Goal: Information Seeking & Learning: Learn about a topic

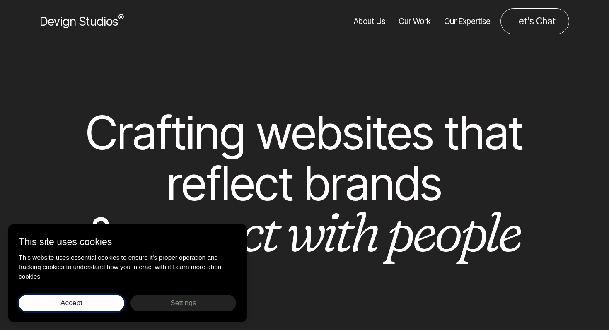
click at [102, 299] on button "Accept Save choices" at bounding box center [72, 303] width 106 height 17
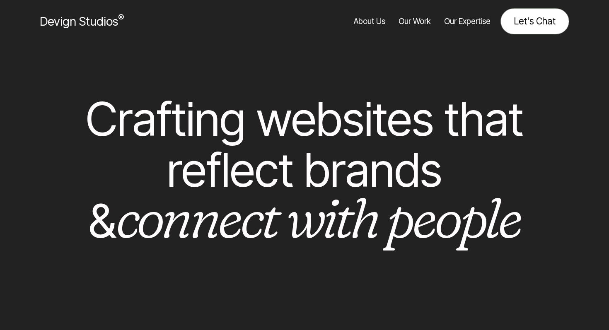
click at [532, 14] on link "Let's Chat" at bounding box center [535, 21] width 69 height 26
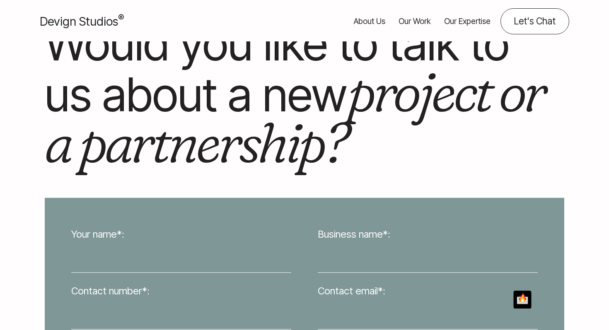
click at [452, 22] on link "Our Expertise" at bounding box center [467, 21] width 46 height 26
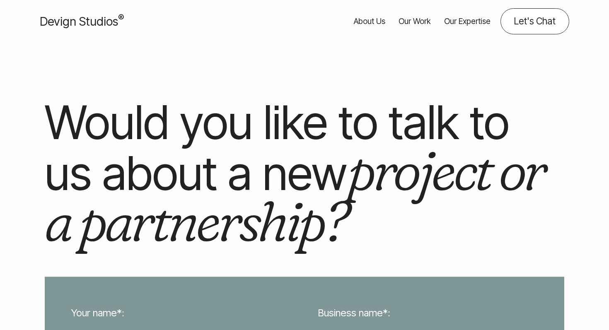
click at [457, 15] on link "Our Expertise" at bounding box center [467, 21] width 46 height 26
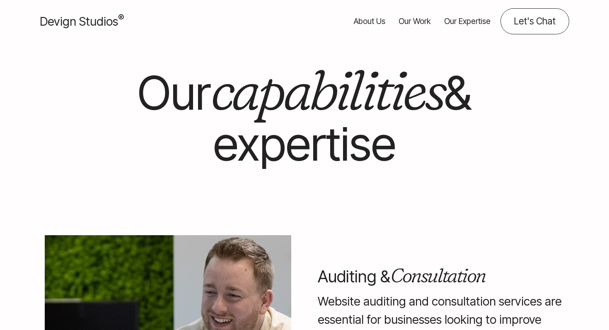
drag, startPoint x: 0, startPoint y: 0, endPoint x: 457, endPoint y: 17, distance: 457.8
click at [457, 17] on link "Our Expertise" at bounding box center [467, 21] width 46 height 26
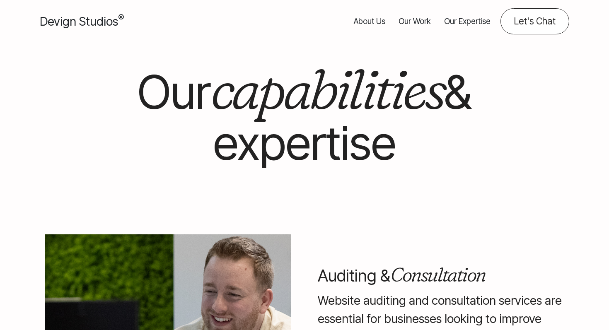
click at [376, 21] on link "About Us" at bounding box center [369, 21] width 31 height 26
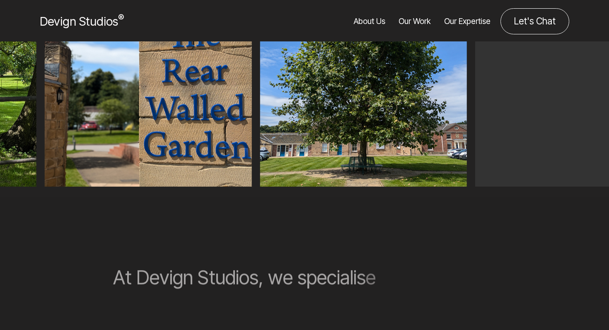
scroll to position [821, 0]
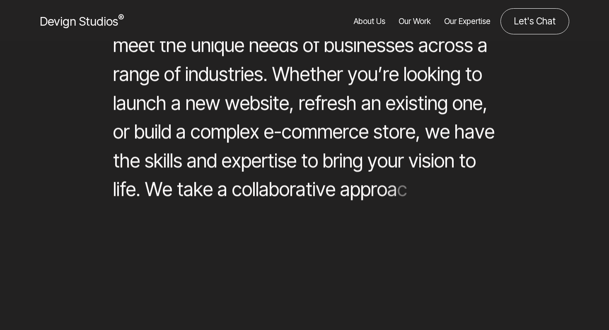
click at [404, 18] on link "Our Work" at bounding box center [415, 21] width 32 height 26
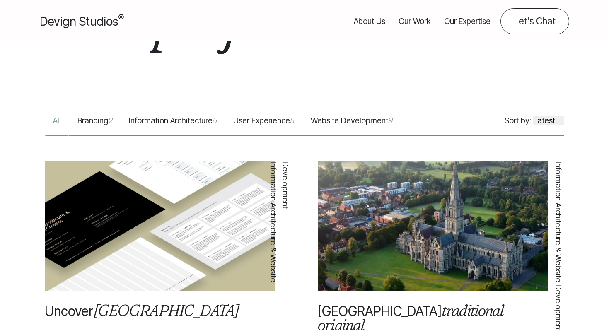
scroll to position [253, 0]
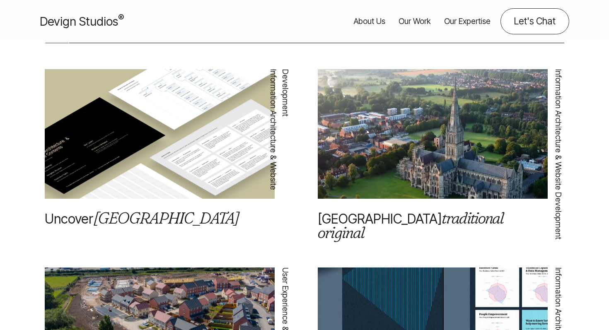
click at [222, 156] on img at bounding box center [160, 140] width 230 height 181
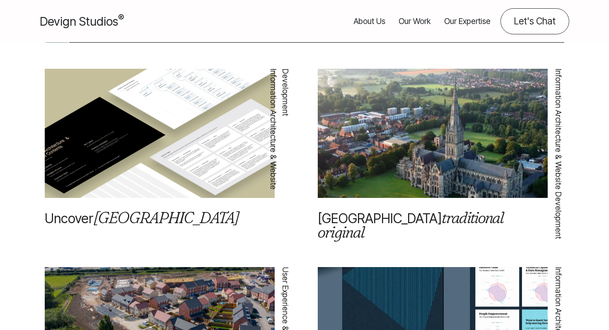
click at [271, 89] on span "Information Architecture & Website Development" at bounding box center [279, 147] width 24 height 157
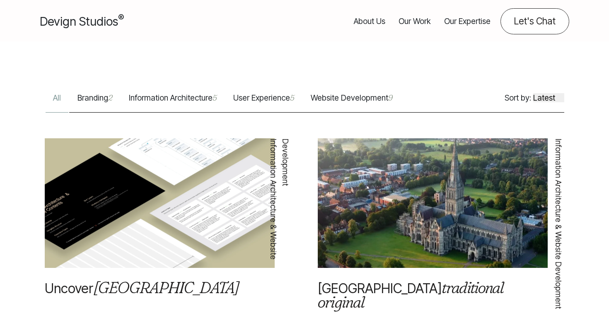
scroll to position [145, 0]
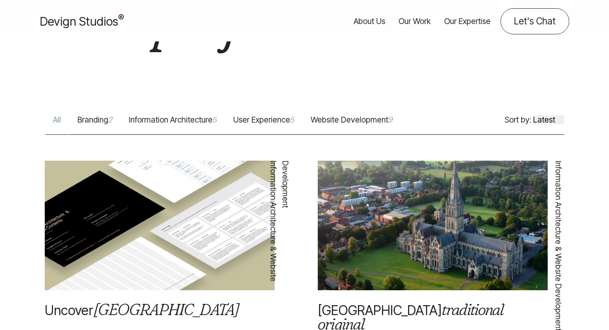
click at [358, 115] on link "Website Development 9" at bounding box center [351, 124] width 98 height 20
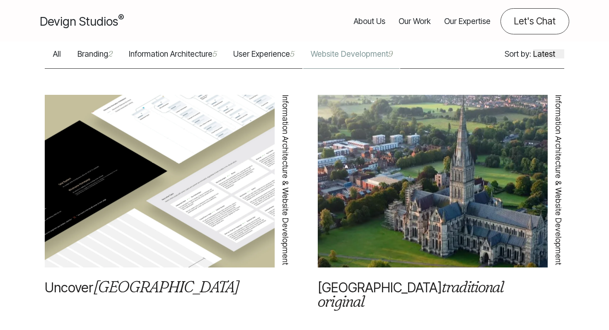
scroll to position [241, 0]
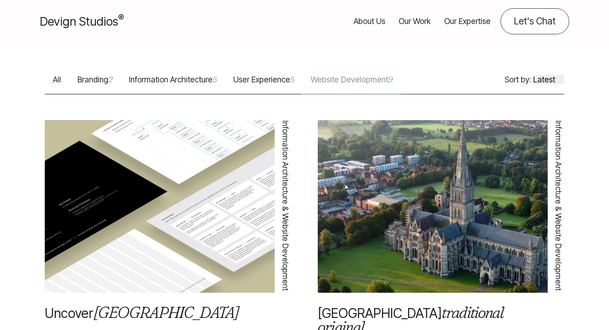
click at [102, 85] on link "Branding 2" at bounding box center [94, 84] width 51 height 20
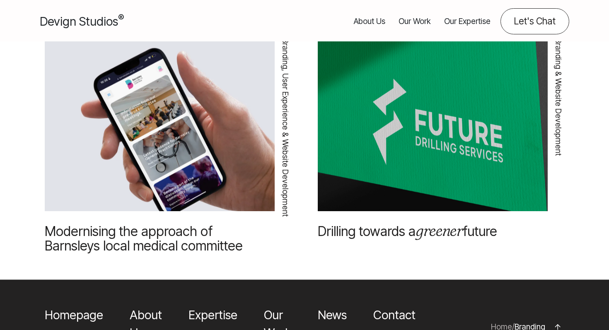
scroll to position [289, 0]
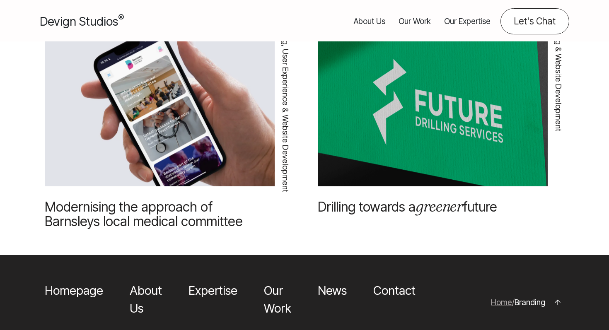
click at [119, 221] on link "Modernising the approach of Barnsleys local medical committee" at bounding box center [144, 214] width 198 height 31
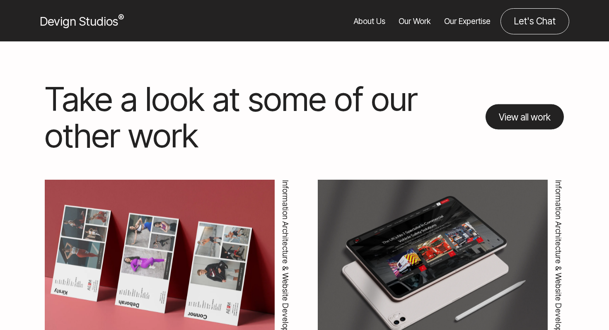
scroll to position [2282, 0]
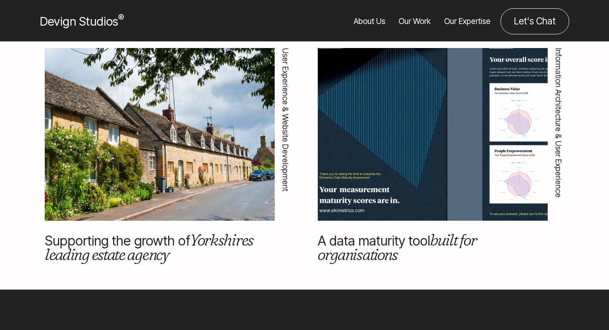
scroll to position [2256, 0]
